Goal: Information Seeking & Learning: Find specific fact

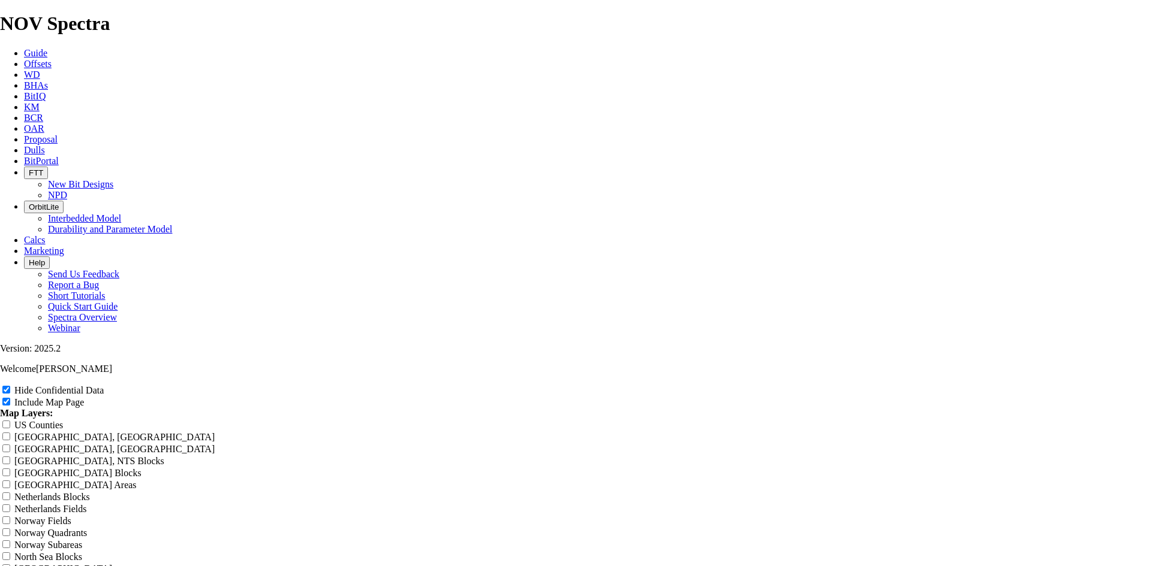
scroll to position [1439, 0]
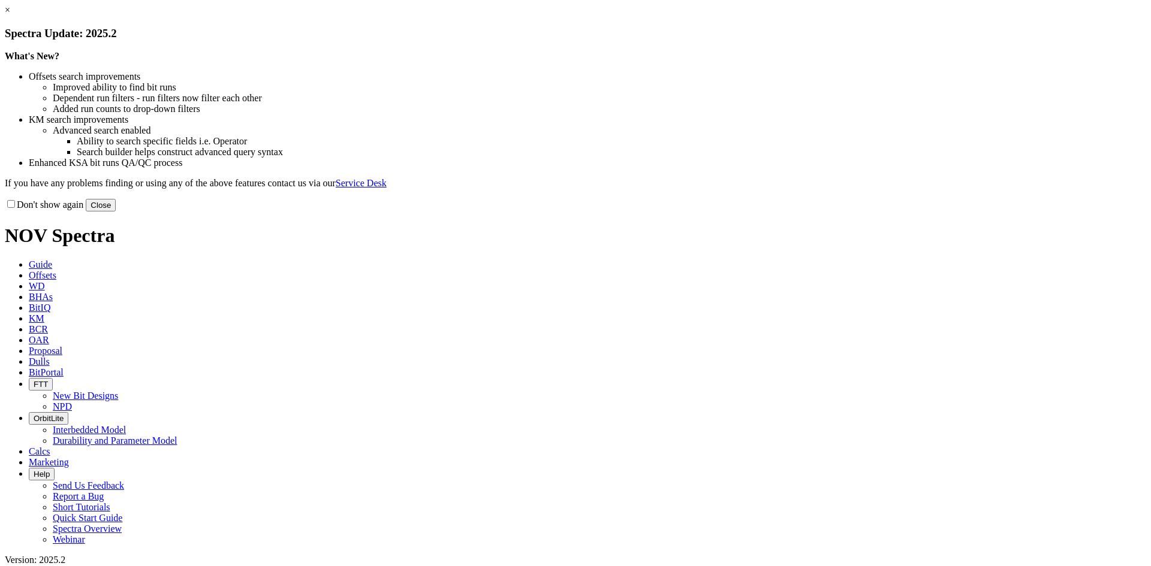
click at [10, 15] on link "×" at bounding box center [7, 10] width 5 height 10
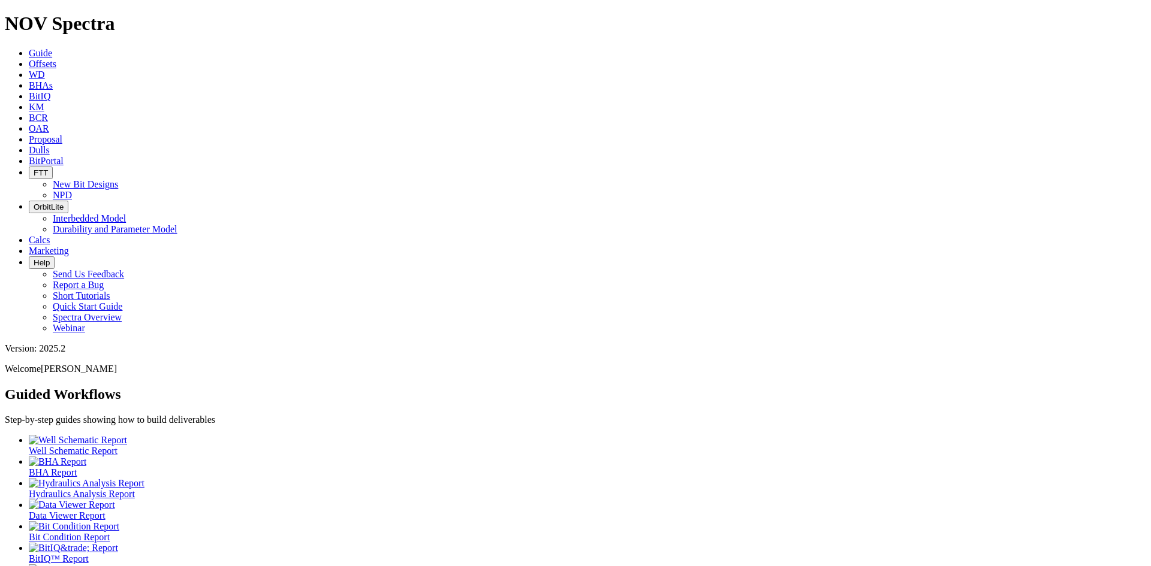
click at [56, 59] on link "Offsets" at bounding box center [43, 64] width 28 height 10
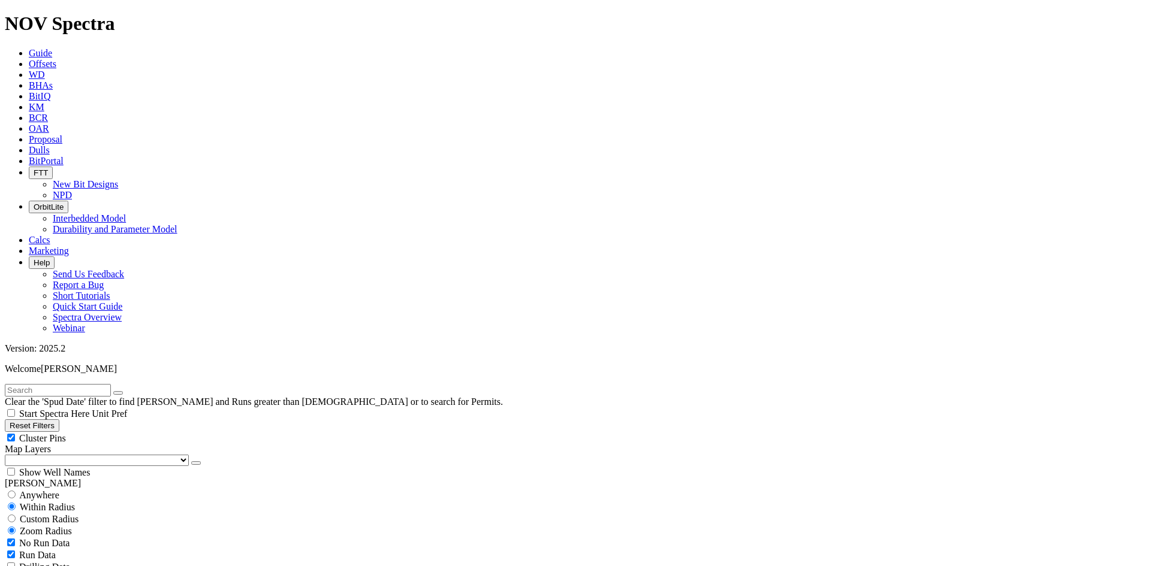
click at [196, 463] on icon "button" at bounding box center [196, 463] width 0 height 0
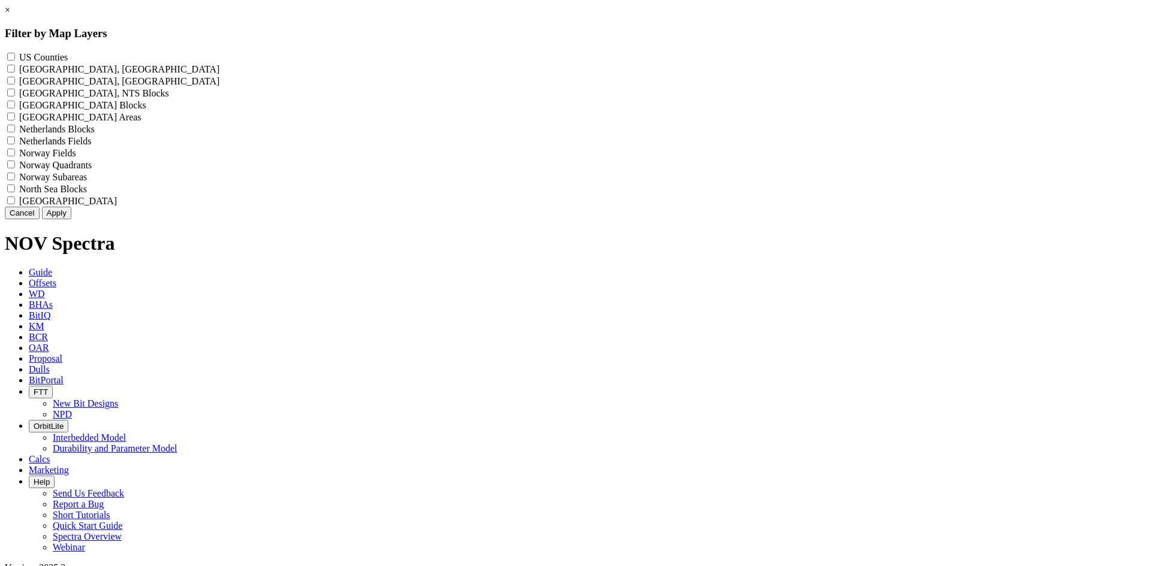
click at [68, 59] on label "US Counties - ()" at bounding box center [43, 57] width 49 height 10
click at [15, 59] on Counties "US Counties - ()" at bounding box center [11, 57] width 8 height 8
checkbox Counties "true"
click at [71, 219] on button "Apply" at bounding box center [56, 213] width 29 height 13
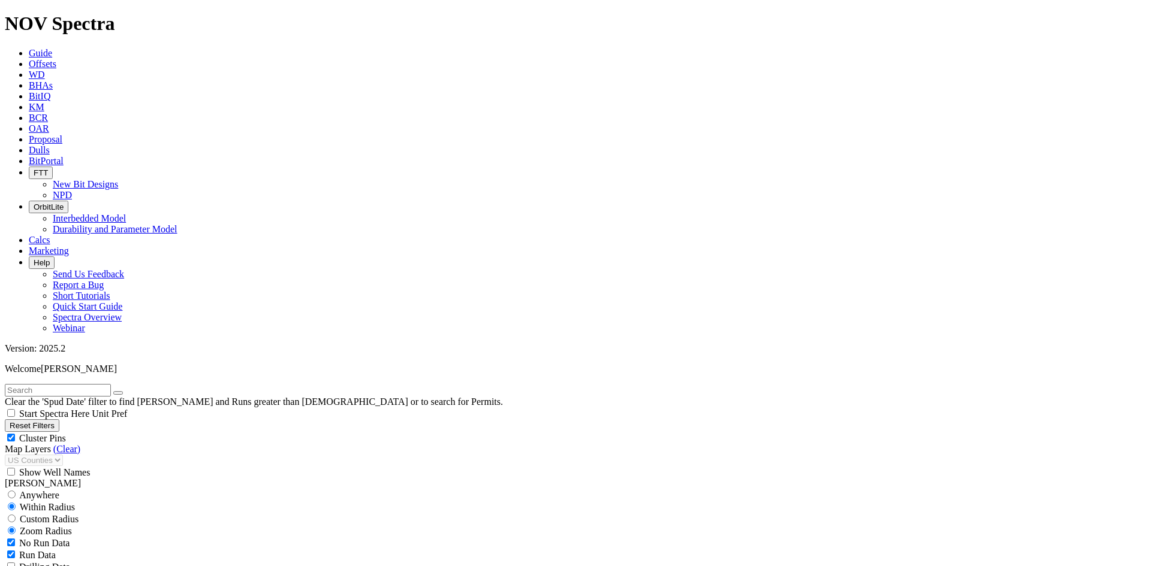
scroll to position [78315, 0]
click at [66, 433] on span "Cluster Pins" at bounding box center [42, 438] width 47 height 10
checkbox input "false"
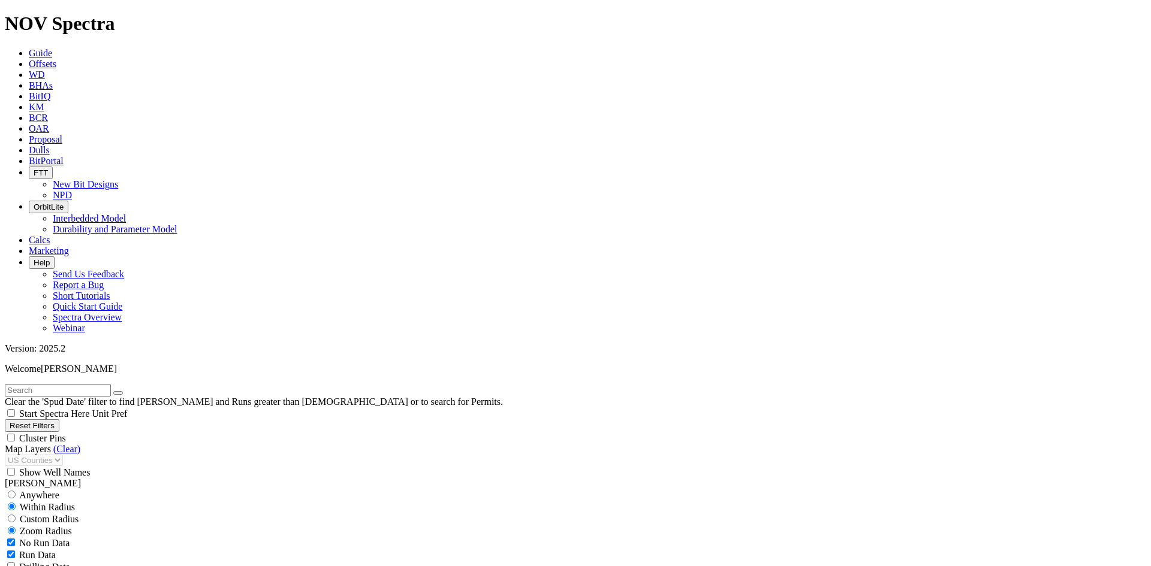
scroll to position [300, 0]
select select "12.25"
checkbox input "false"
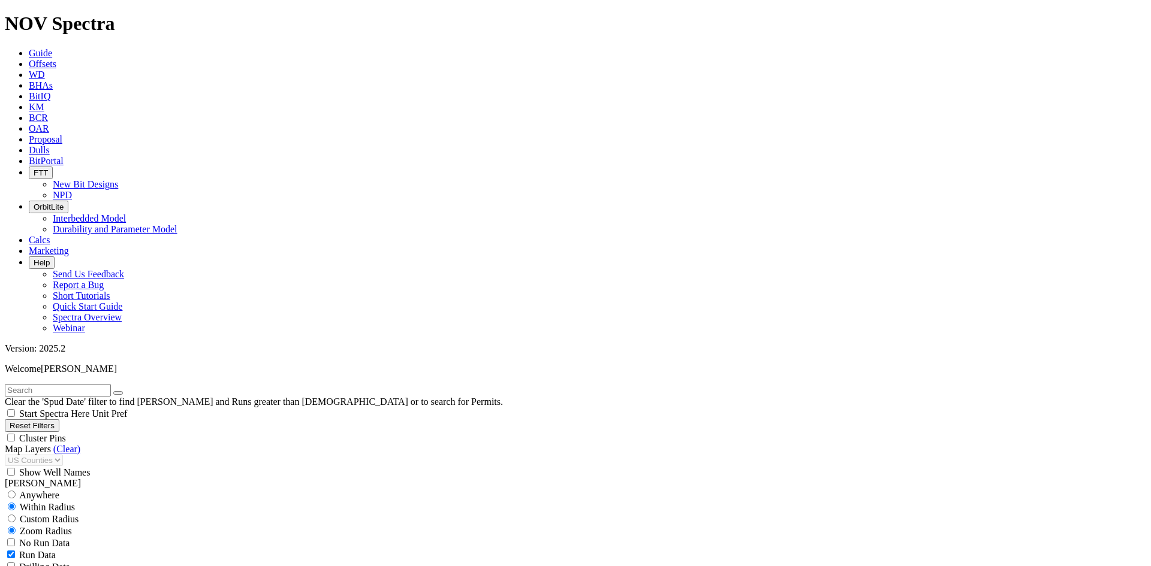
select select "? number:12.25 ?"
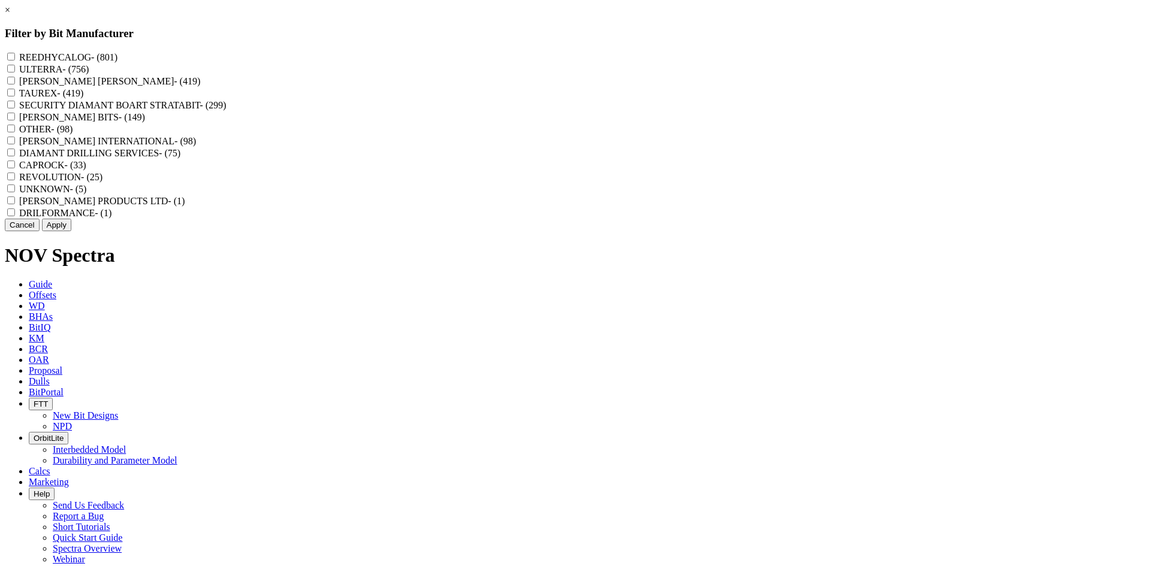
scroll to position [63533, 0]
click at [117, 53] on label "REEDHYCALOG - (801)" at bounding box center [68, 57] width 98 height 10
click at [15, 53] on input "REEDHYCALOG - (801)" at bounding box center [11, 57] width 8 height 8
checkbox input "true"
